Goal: Task Accomplishment & Management: Use online tool/utility

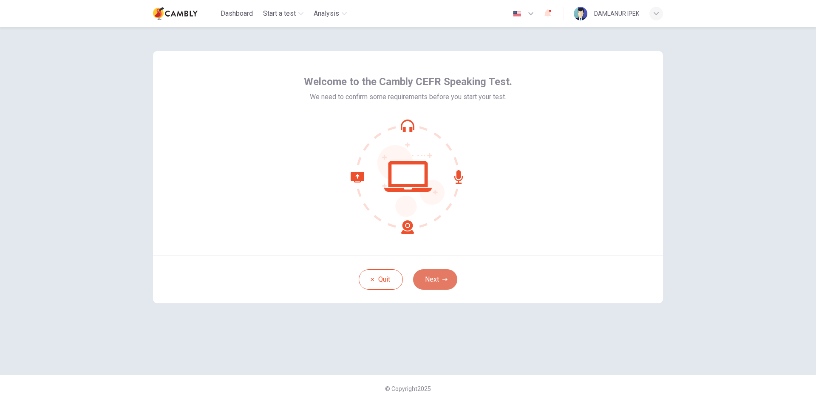
click at [441, 280] on button "Next" at bounding box center [435, 279] width 44 height 20
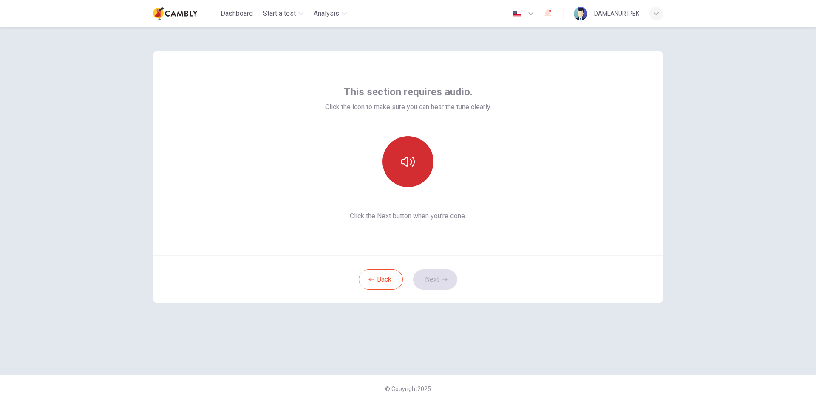
click at [415, 162] on button "button" at bounding box center [408, 161] width 51 height 51
click at [445, 281] on icon "button" at bounding box center [445, 279] width 5 height 5
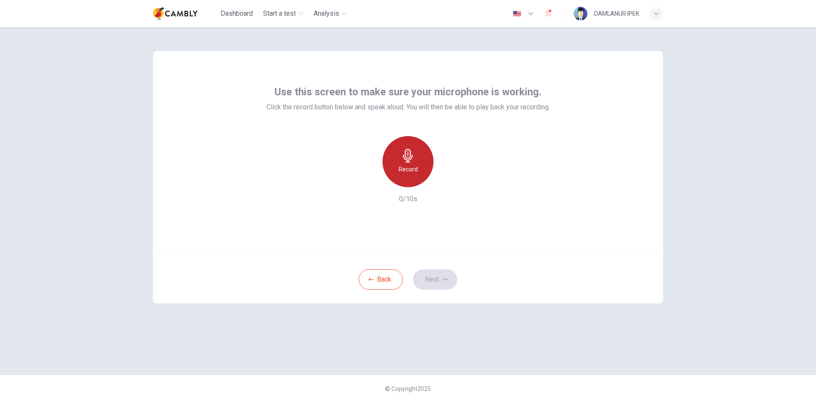
click at [389, 167] on div "Record" at bounding box center [408, 161] width 51 height 51
click at [416, 179] on div "Stop" at bounding box center [408, 161] width 51 height 51
click at [443, 181] on div "button" at bounding box center [447, 180] width 14 height 14
click at [443, 279] on icon "button" at bounding box center [445, 279] width 5 height 5
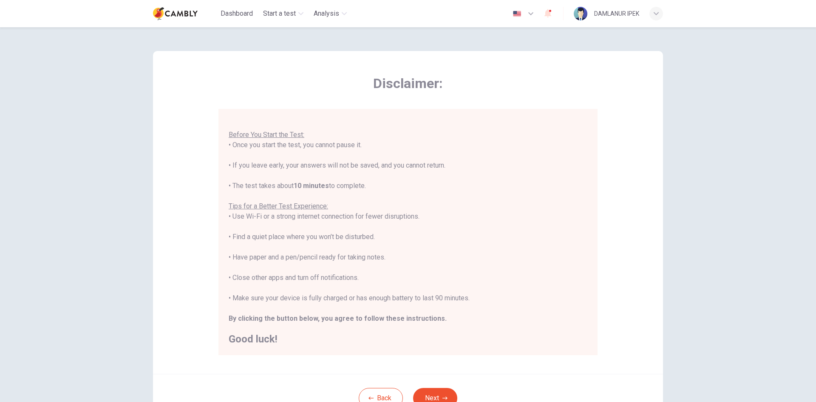
scroll to position [43, 0]
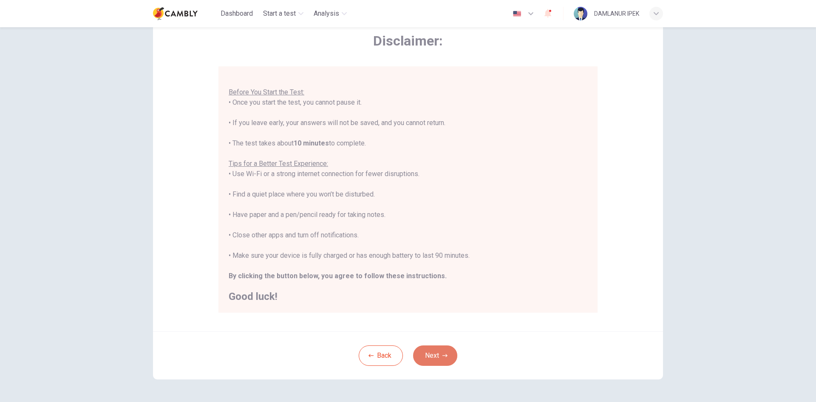
click at [445, 361] on button "Next" at bounding box center [435, 355] width 44 height 20
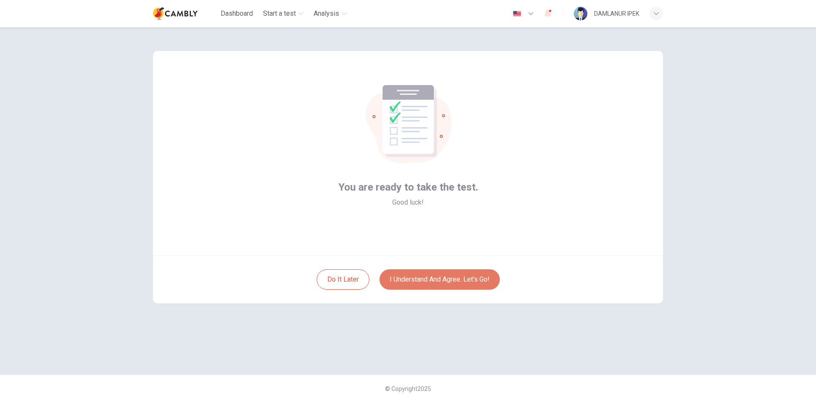
click at [460, 278] on button "I understand and agree. Let’s go!" at bounding box center [440, 279] width 120 height 20
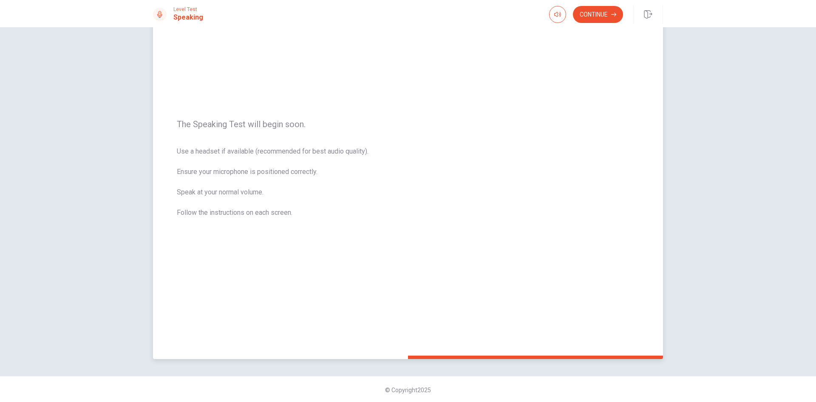
scroll to position [57, 0]
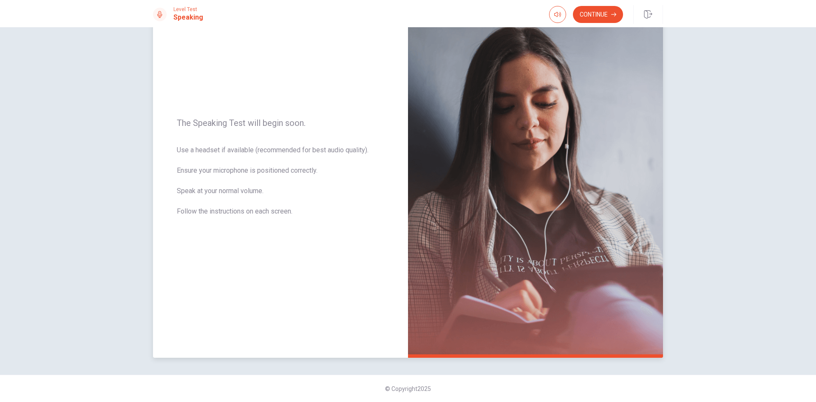
click at [562, 232] on img at bounding box center [535, 172] width 255 height 371
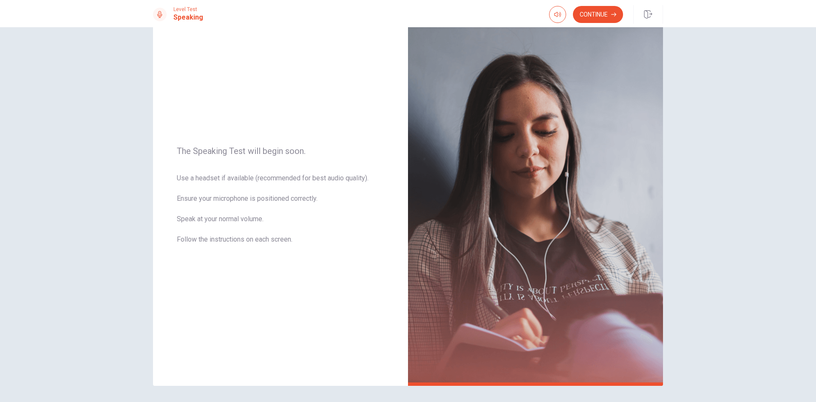
scroll to position [0, 0]
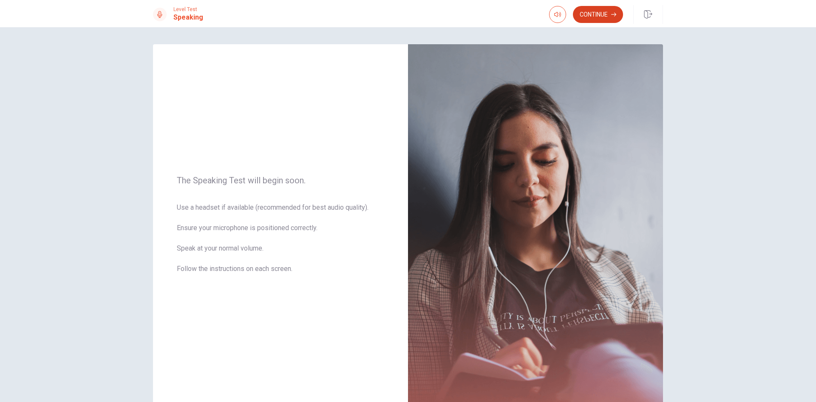
click at [603, 15] on button "Continue" at bounding box center [598, 14] width 50 height 17
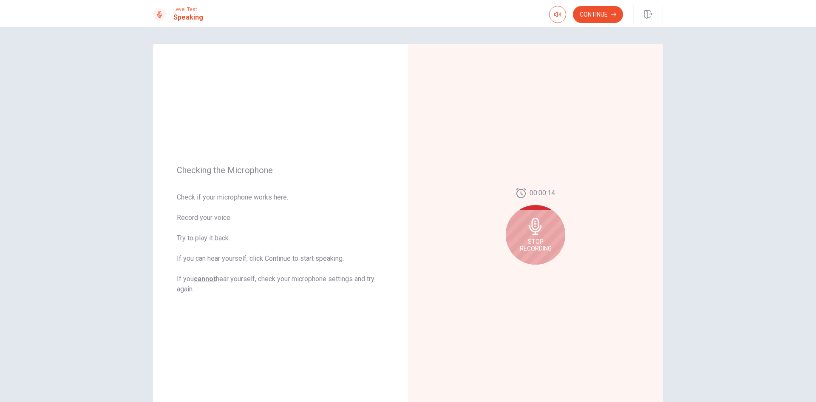
scroll to position [43, 0]
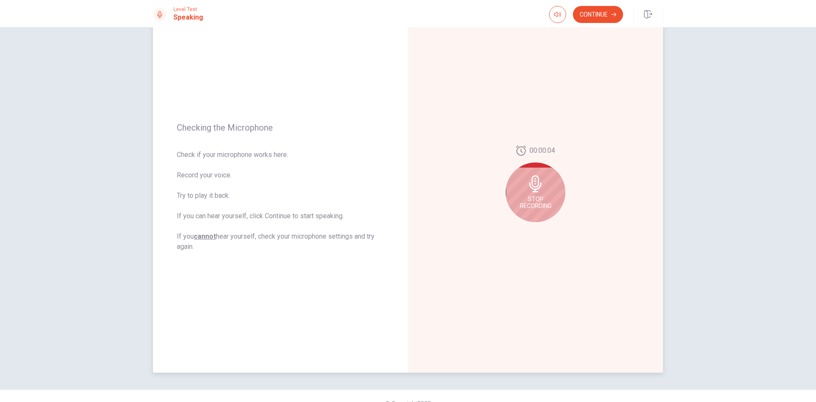
click at [539, 194] on div "Stop Recording" at bounding box center [536, 192] width 60 height 60
click at [544, 226] on button "Play Audio" at bounding box center [545, 229] width 12 height 12
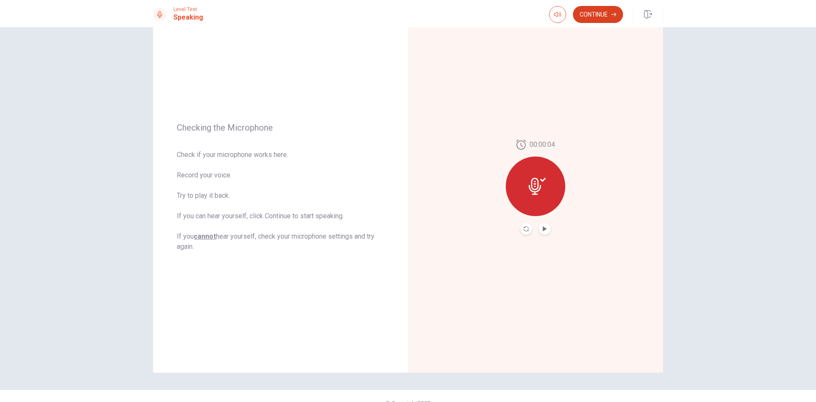
click at [602, 8] on button "Continue" at bounding box center [598, 14] width 50 height 17
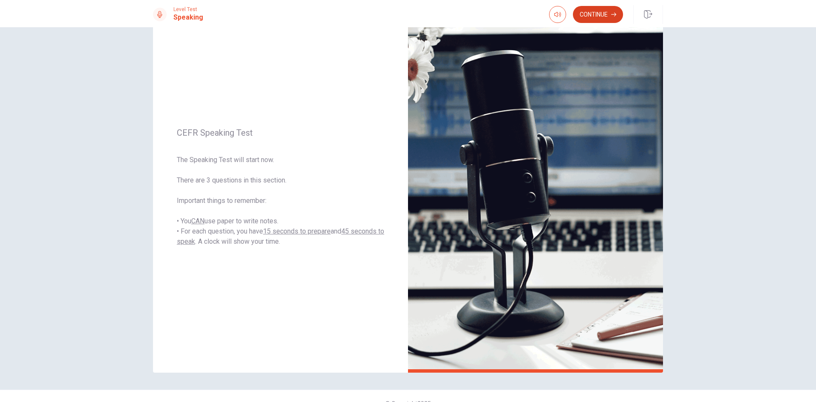
click at [593, 14] on button "Continue" at bounding box center [598, 14] width 50 height 17
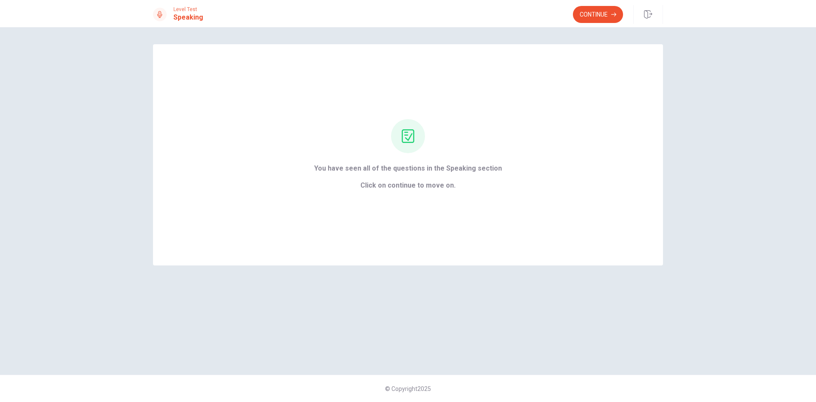
click at [604, 17] on button "Continue" at bounding box center [598, 14] width 50 height 17
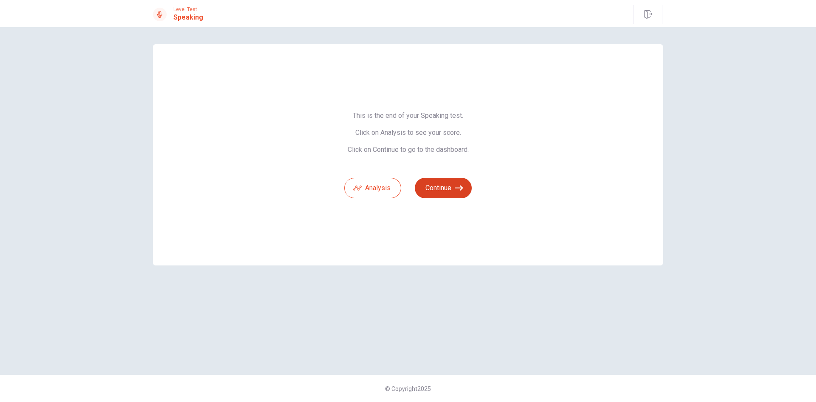
click at [445, 185] on button "Continue" at bounding box center [443, 188] width 57 height 20
